Goal: Information Seeking & Learning: Learn about a topic

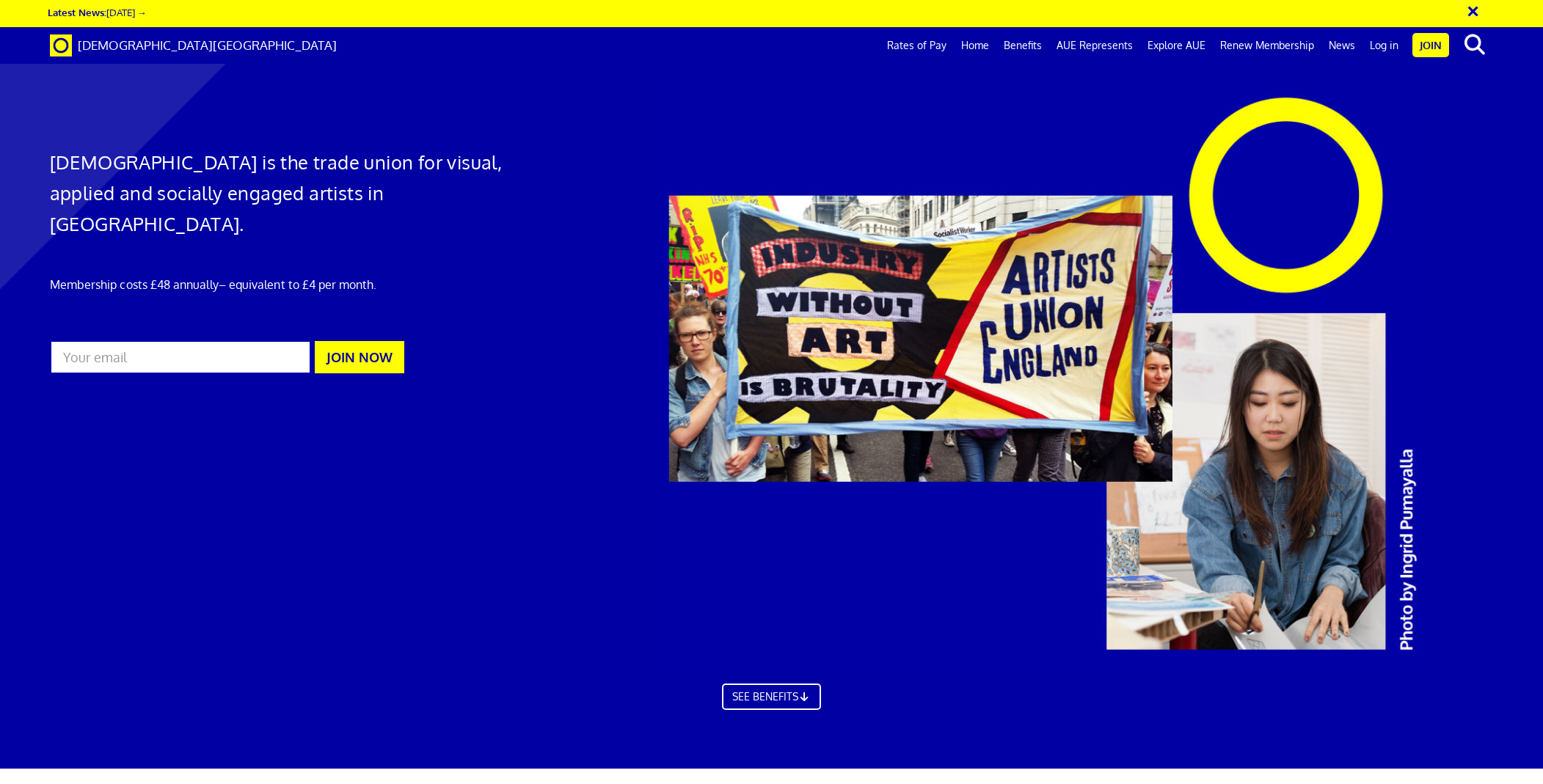
scroll to position [0, 29]
click at [1178, 45] on link "Explore AUE" at bounding box center [1177, 45] width 73 height 37
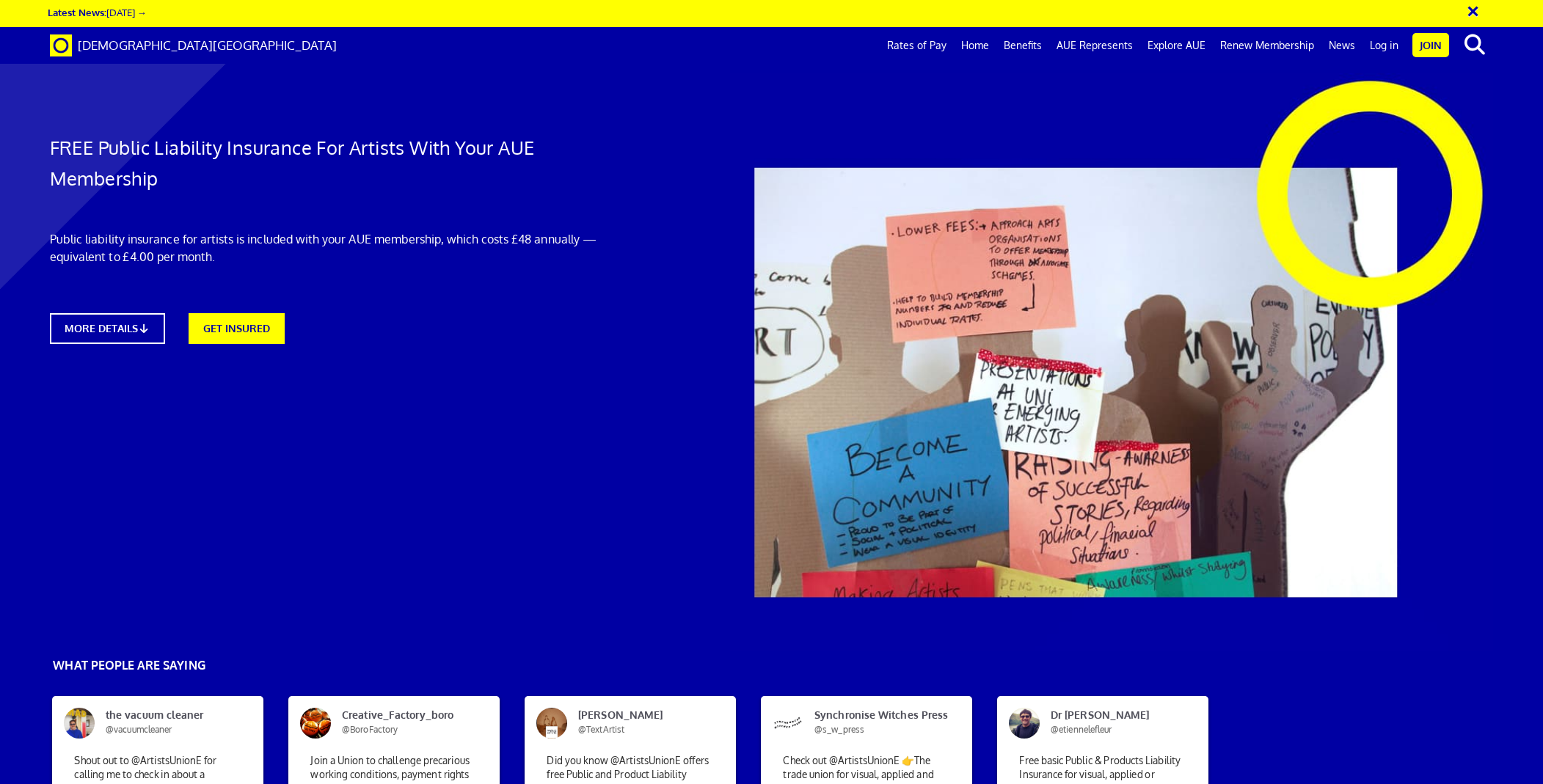
scroll to position [0, 29]
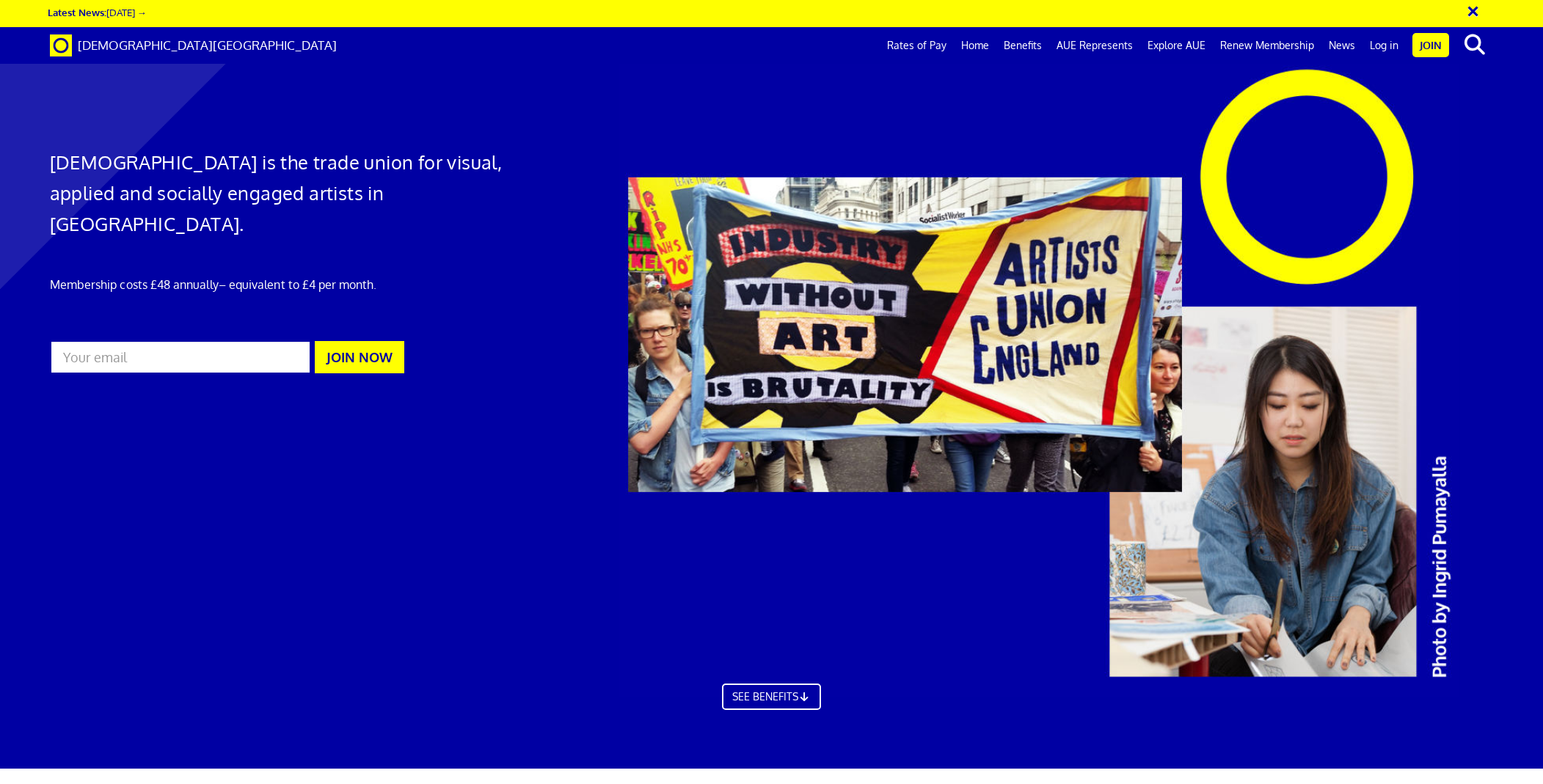
scroll to position [0, 29]
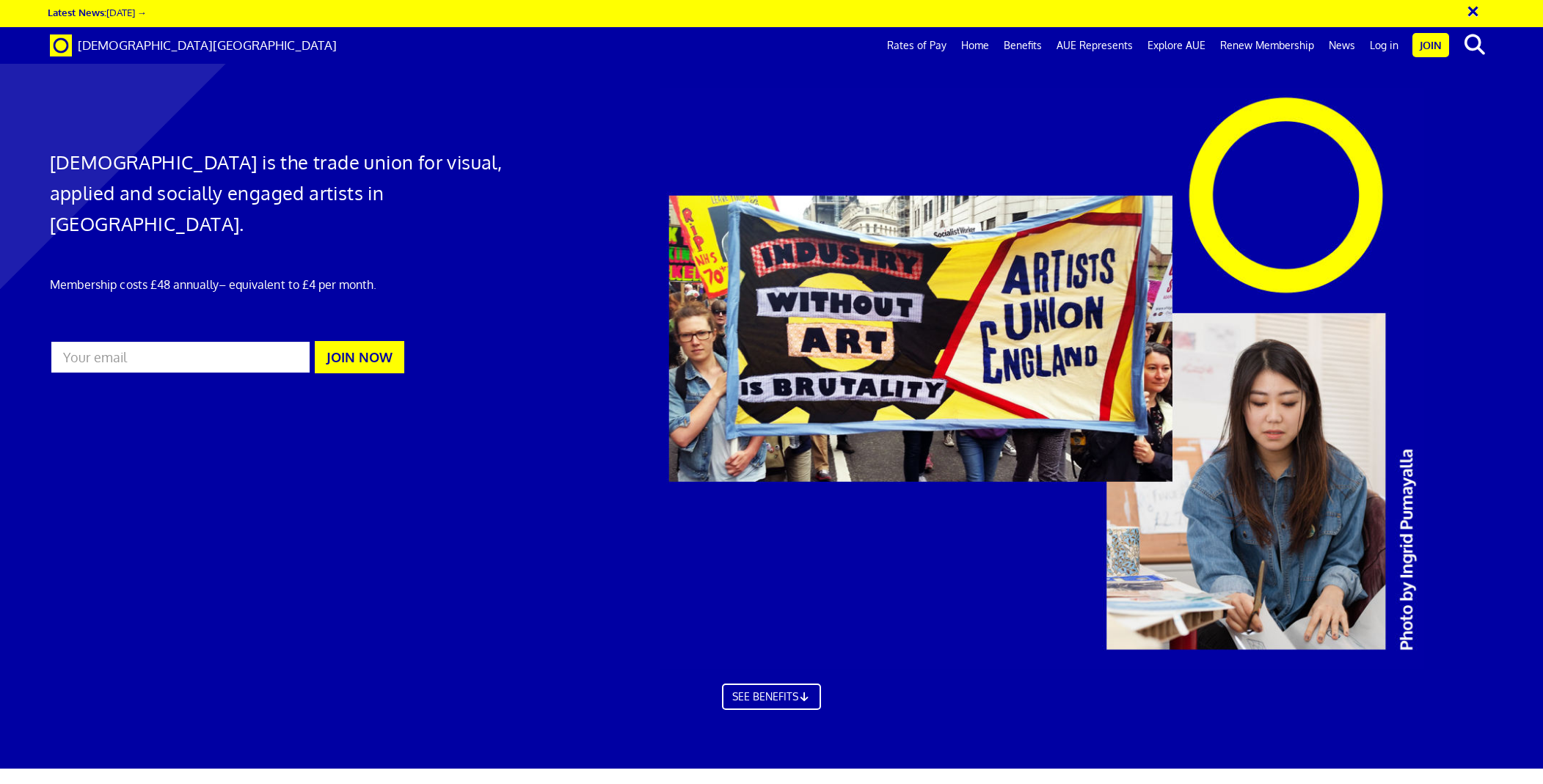
click at [1184, 46] on link "Explore AUE" at bounding box center [1177, 45] width 73 height 37
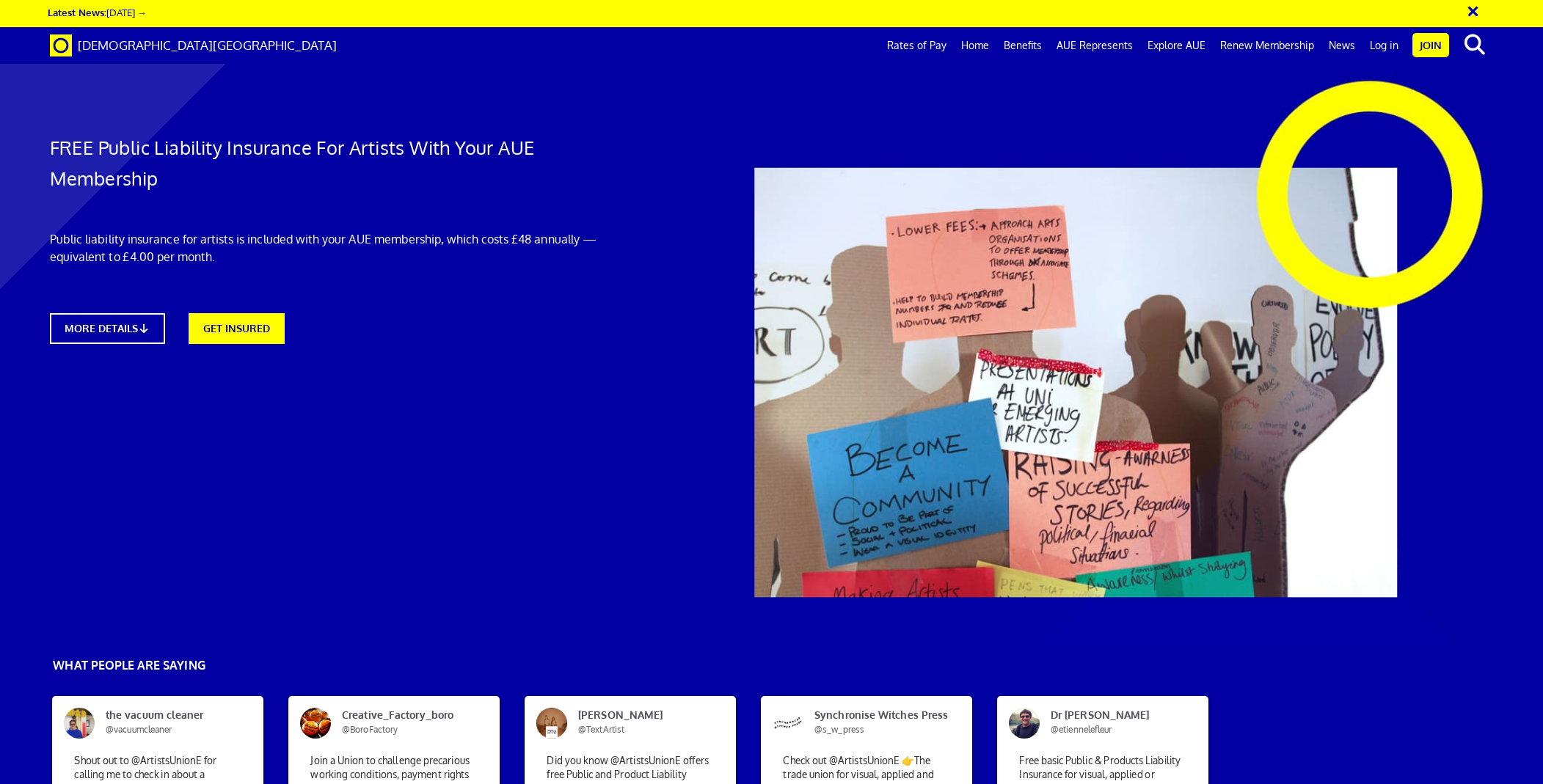
scroll to position [0, 29]
click at [144, 322] on icon at bounding box center [147, 328] width 14 height 11
